Goal: Transaction & Acquisition: Purchase product/service

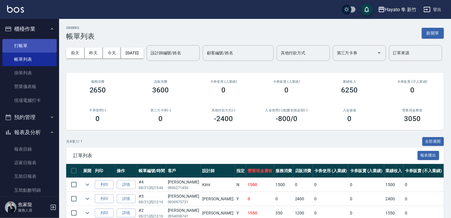
click at [17, 48] on link "打帳單" at bounding box center [29, 46] width 54 height 14
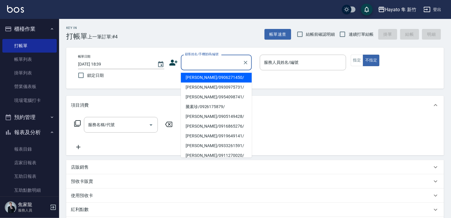
click at [200, 66] on input "顧客姓名/手機號碼/編號" at bounding box center [212, 62] width 57 height 10
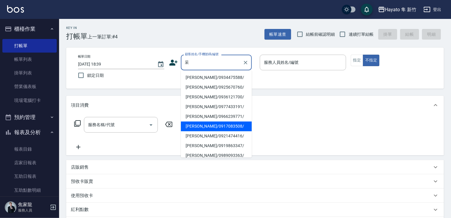
click at [200, 125] on li "[PERSON_NAME]/0917083508/" at bounding box center [216, 127] width 71 height 10
type input "[PERSON_NAME]/0917083508/"
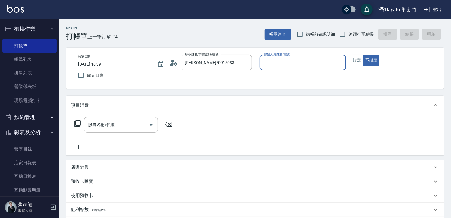
type input "[PERSON_NAME](無代號)"
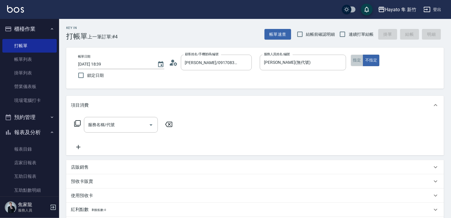
click at [357, 61] on button "指定" at bounding box center [357, 61] width 13 height 12
click at [133, 125] on input "服務名稱/代號" at bounding box center [117, 125] width 60 height 10
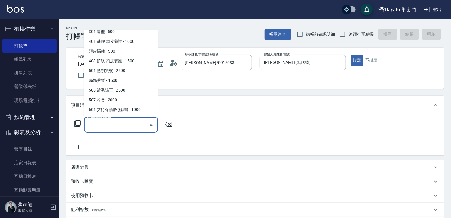
scroll to position [103, 0]
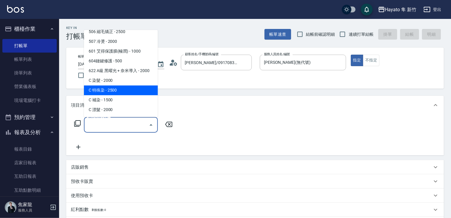
drag, startPoint x: 111, startPoint y: 93, endPoint x: 119, endPoint y: 99, distance: 9.3
click at [112, 92] on span "C 特殊染 - 2500" at bounding box center [121, 90] width 74 height 10
type input "C 特殊染(703)"
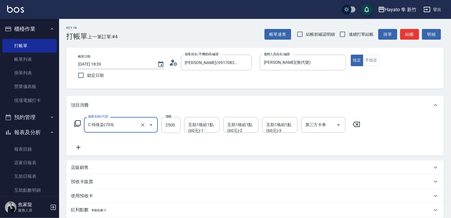
click at [183, 128] on div "服務名稱/代號 C 特殊染(703) 服務名稱/代號 價格 2500 價格 互助1格給1點(60元)-1 互助1格給1點(60元)-1 互助1格給1點(60元…" at bounding box center [217, 125] width 293 height 16
click at [174, 127] on input "2500" at bounding box center [171, 125] width 19 height 16
type input "3500"
click at [76, 147] on icon at bounding box center [78, 147] width 15 height 7
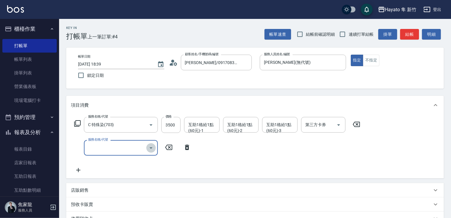
click at [150, 150] on icon "Open" at bounding box center [151, 148] width 7 height 7
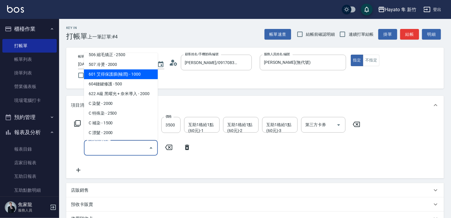
click at [134, 77] on span "601 艾得保護膜(極潤) - 1000" at bounding box center [121, 75] width 74 height 10
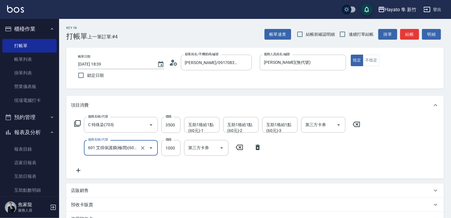
type input "601 艾得保護膜(極潤)(601)"
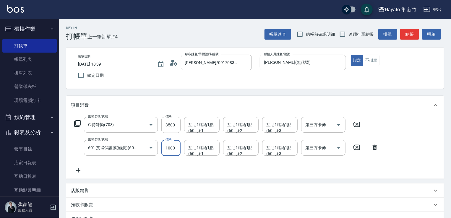
click at [166, 146] on input "1000" at bounding box center [171, 148] width 19 height 16
type input "800"
drag, startPoint x: 205, startPoint y: 164, endPoint x: 207, endPoint y: 166, distance: 3.4
click at [205, 165] on div "服務名稱/代號 C 特殊染(703) 服務名稱/代號 價格 3500 價格 互助1格給1點(60元)-1 互助1格給1點(60元)-1 互助1格給1點(60元…" at bounding box center [227, 145] width 312 height 57
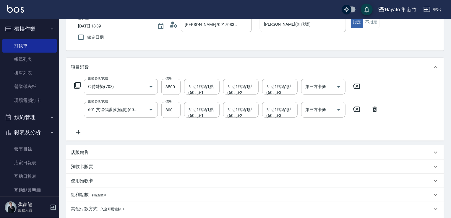
scroll to position [59, 0]
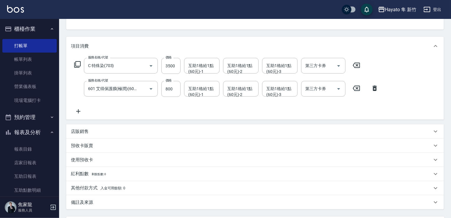
click at [113, 204] on div "備註及來源" at bounding box center [252, 203] width 362 height 6
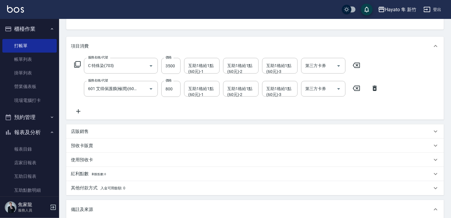
scroll to position [156, 0]
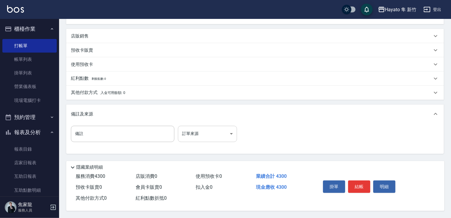
click at [188, 133] on body "Hayato 隼 新竹 登出 櫃檯作業 打帳單 帳單列表 掛單列表 營業儀表板 現場電腦打卡 預約管理 預約管理 報表及分析 報表目錄 店家日報表 互助日報表…" at bounding box center [225, 31] width 451 height 373
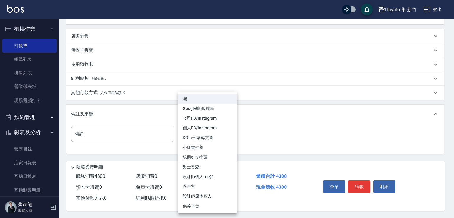
click at [208, 196] on li "設計師原本客人" at bounding box center [207, 197] width 59 height 10
type input "設計師原本客人"
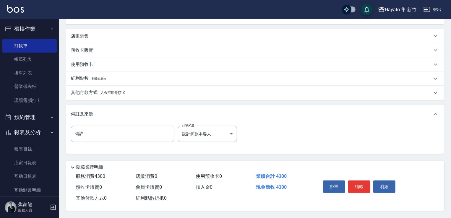
drag, startPoint x: 82, startPoint y: 96, endPoint x: 104, endPoint y: 102, distance: 22.9
click at [85, 96] on div "其他付款方式 入金可用餘額: 0" at bounding box center [255, 93] width 378 height 14
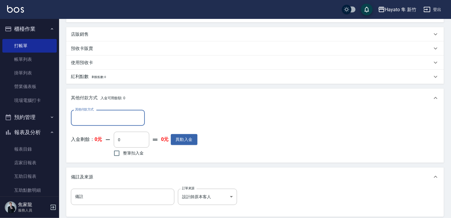
scroll to position [0, 0]
click at [125, 116] on input "其他付款方式" at bounding box center [108, 118] width 69 height 10
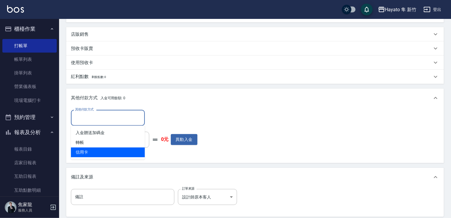
drag, startPoint x: 126, startPoint y: 153, endPoint x: 133, endPoint y: 146, distance: 9.9
click at [128, 153] on span "信用卡" at bounding box center [108, 153] width 74 height 10
type input "信用卡"
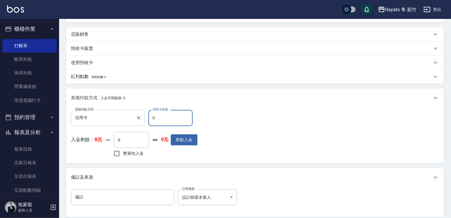
drag, startPoint x: 156, startPoint y: 116, endPoint x: 143, endPoint y: 120, distance: 14.0
click at [143, 120] on div "其他付款方式 信用卡 其他付款方式 信用卡金額 0 信用卡金額" at bounding box center [134, 118] width 127 height 16
type input "4300"
click at [224, 127] on div "其他付款方式 信用卡 其他付款方式 信用卡金額 4300 信用卡金額 入金剩餘： 0元 0 ​ 整筆扣入金 0元 異動入金" at bounding box center [255, 134] width 369 height 49
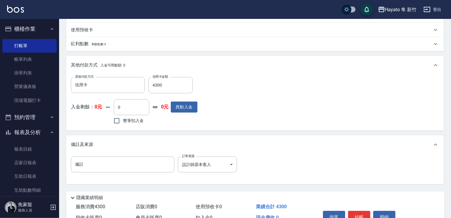
scroll to position [222, 0]
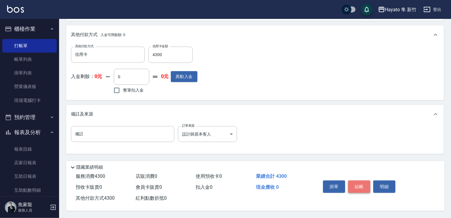
click at [357, 187] on button "結帳" at bounding box center [359, 187] width 22 height 12
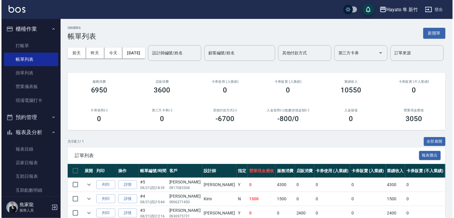
scroll to position [118, 0]
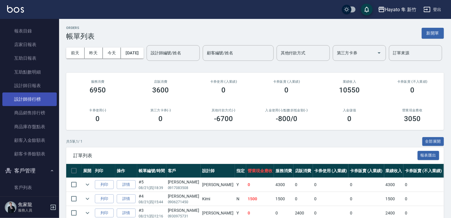
click at [22, 103] on link "設計師排行榜" at bounding box center [29, 100] width 54 height 14
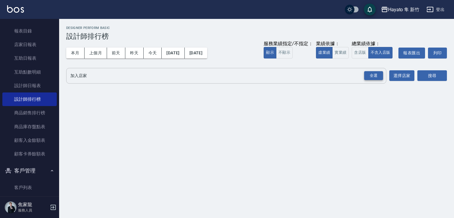
click at [375, 78] on div "全選" at bounding box center [373, 75] width 19 height 9
click at [428, 74] on button "搜尋" at bounding box center [433, 76] width 30 height 11
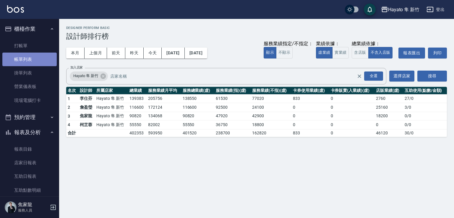
click at [40, 58] on link "帳單列表" at bounding box center [29, 60] width 54 height 14
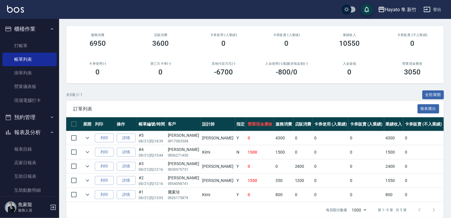
scroll to position [76, 0]
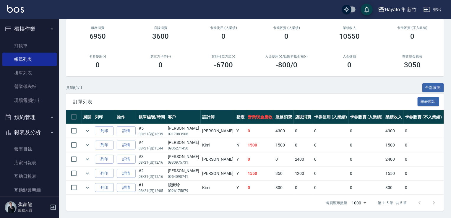
click at [229, 87] on div "共 5 筆, 1 / 1 全部展開" at bounding box center [255, 87] width 378 height 9
click at [21, 103] on link "現場電腦打卡" at bounding box center [29, 101] width 54 height 14
